Goal: Register for event/course

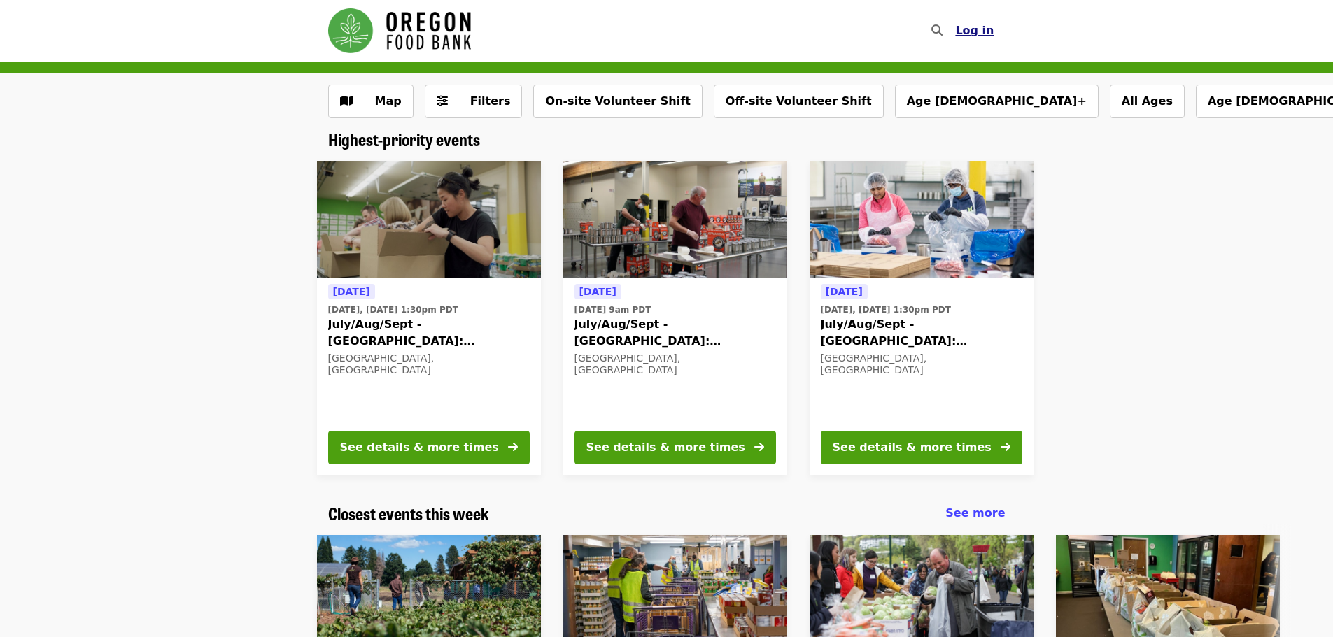
click at [980, 27] on span "Log in" at bounding box center [974, 30] width 38 height 13
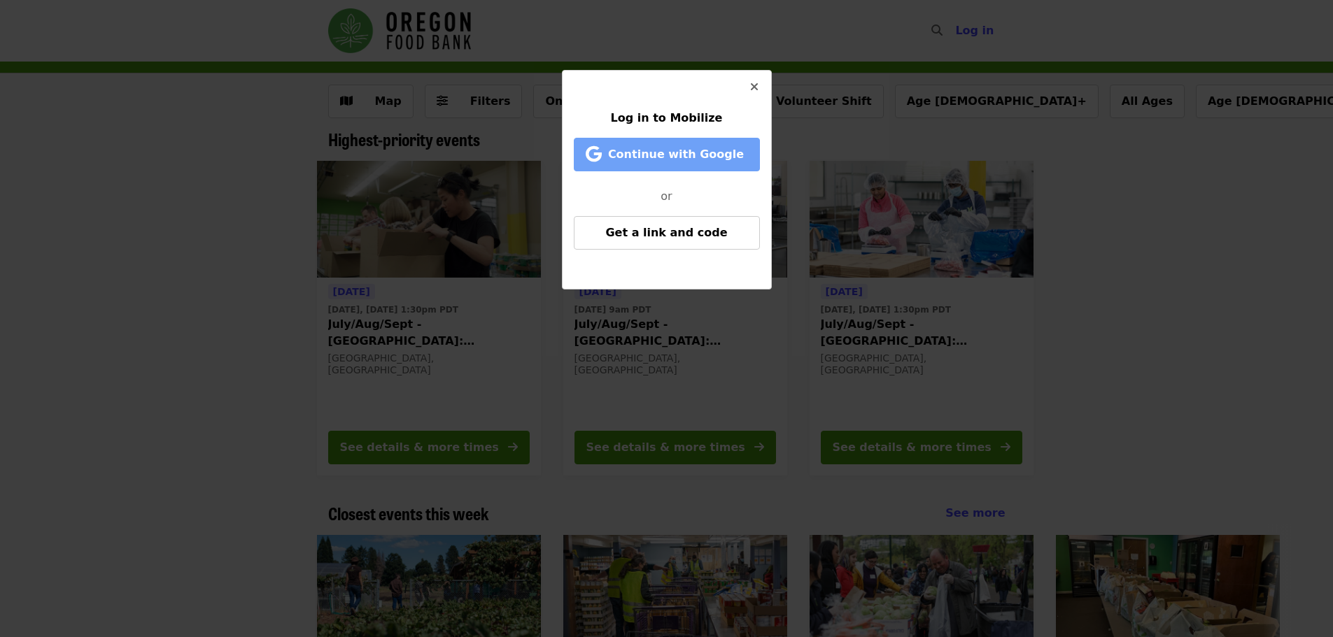
click at [672, 164] on button "Continue with Google" at bounding box center [667, 155] width 186 height 34
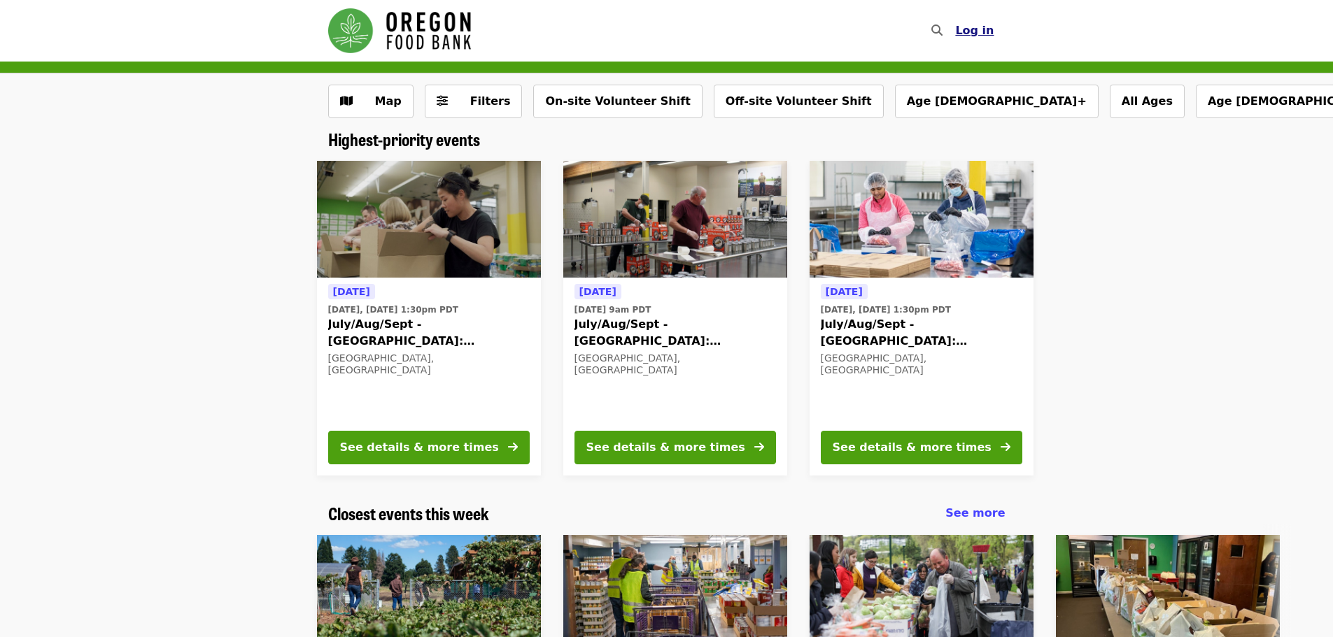
click at [975, 29] on span "Log in" at bounding box center [974, 30] width 38 height 13
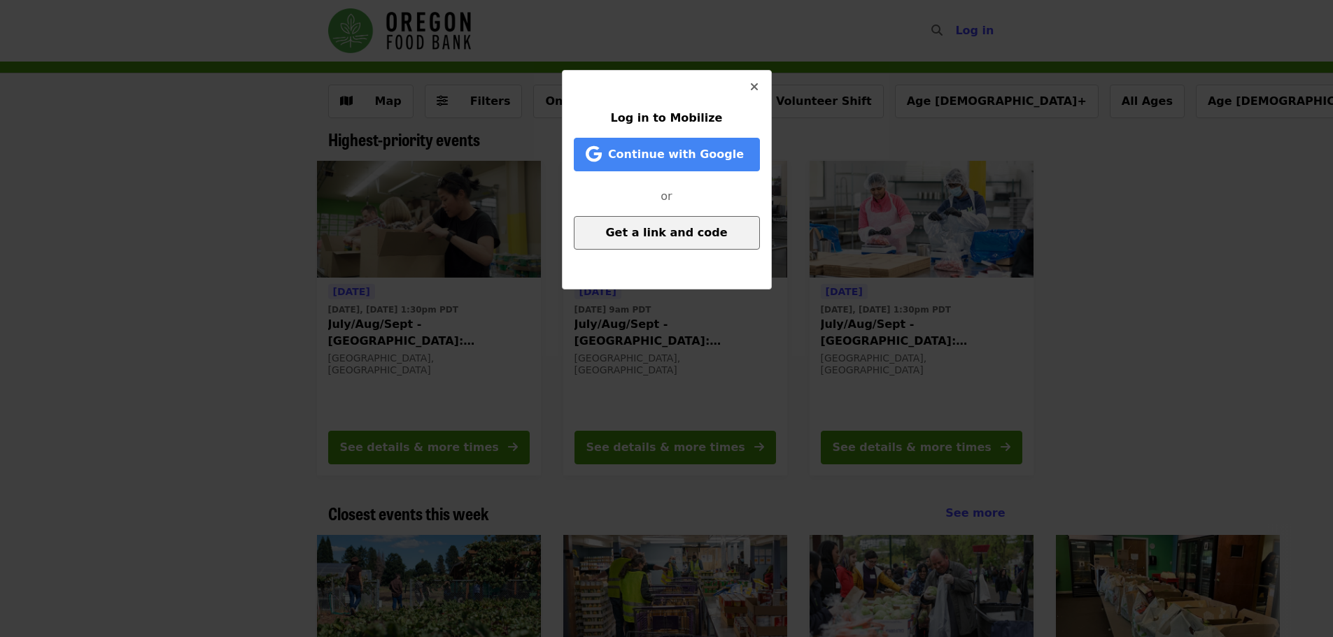
click at [686, 229] on span "Get a link and code" at bounding box center [666, 232] width 122 height 13
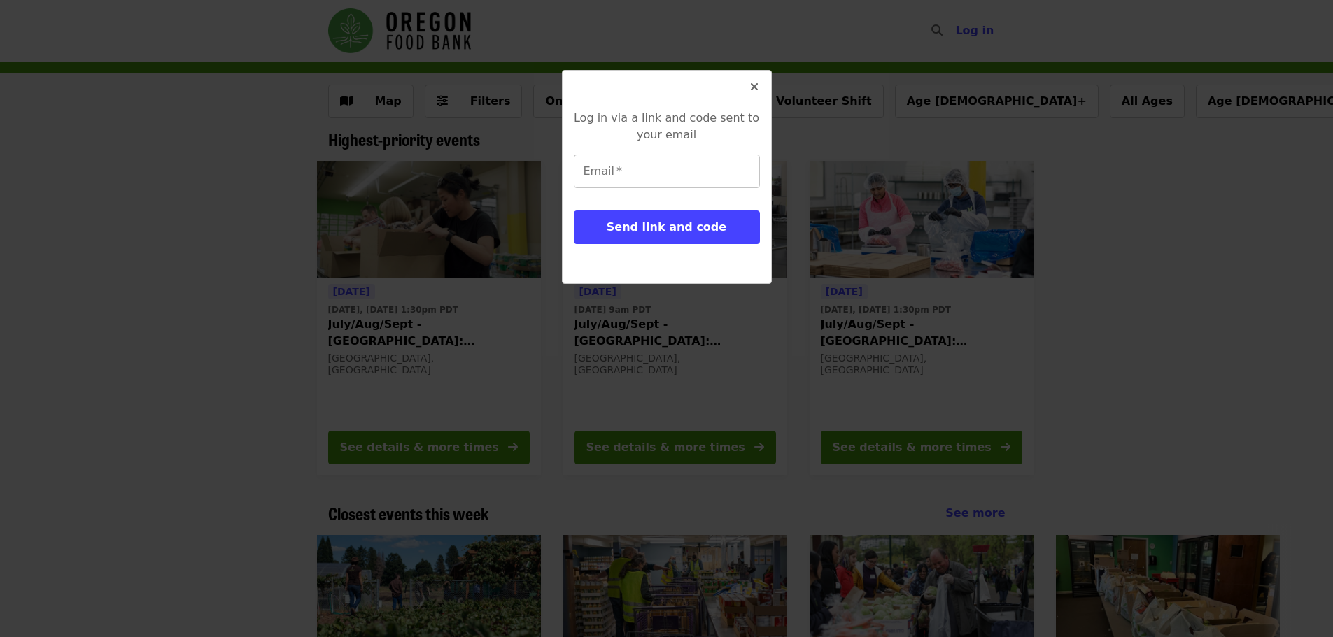
click at [630, 169] on input "Email   *" at bounding box center [667, 172] width 186 height 34
type input "**********"
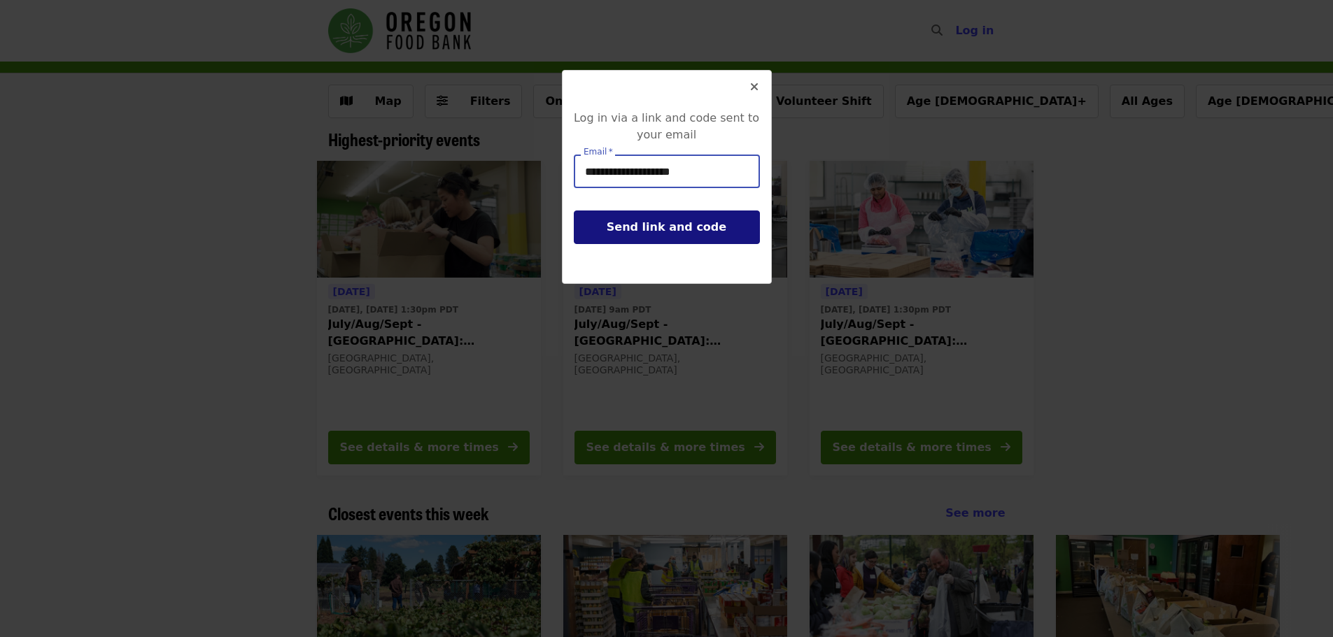
click at [677, 223] on span "Send link and code" at bounding box center [667, 226] width 120 height 13
